Goal: Task Accomplishment & Management: Manage account settings

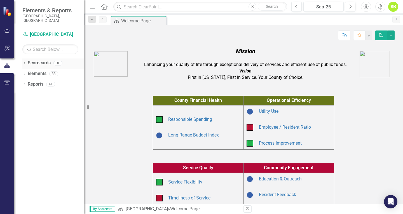
click at [25, 62] on icon "Dropdown" at bounding box center [24, 63] width 4 height 3
click at [30, 82] on div "Dropdown" at bounding box center [28, 84] width 6 height 5
click at [52, 92] on link "Sheriff (Operations)" at bounding box center [60, 95] width 48 height 6
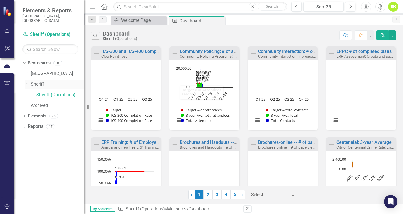
click at [42, 80] on div "Dropdown Sheriff" at bounding box center [54, 84] width 59 height 9
click at [41, 81] on link "Sheriff" at bounding box center [57, 84] width 53 height 6
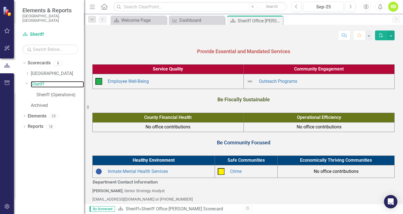
scroll to position [51, 0]
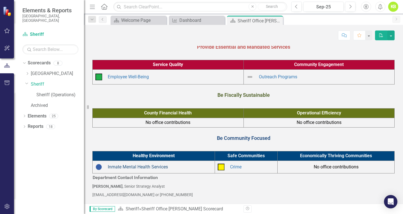
click at [132, 164] on link "Inmate Mental Health Services" at bounding box center [138, 166] width 60 height 5
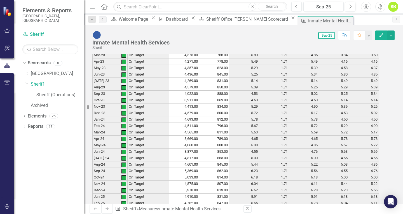
scroll to position [1095, 0]
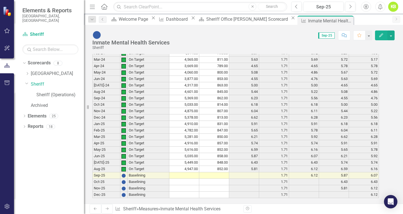
click at [193, 172] on td at bounding box center [184, 175] width 30 height 6
click at [225, 172] on td at bounding box center [214, 175] width 30 height 6
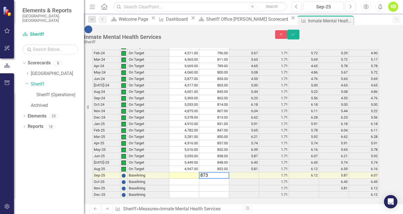
click at [197, 172] on td at bounding box center [184, 175] width 30 height 6
type textarea "873"
click at [299, 30] on button "Save" at bounding box center [293, 35] width 12 height 10
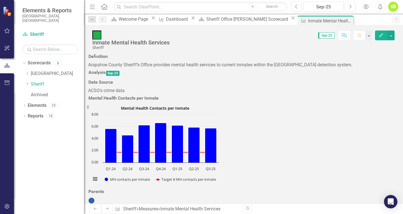
scroll to position [0, 0]
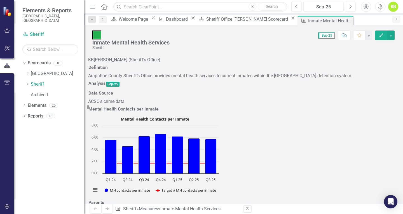
click at [380, 35] on icon "Edit" at bounding box center [380, 35] width 5 height 4
